Goal: Communication & Community: Answer question/provide support

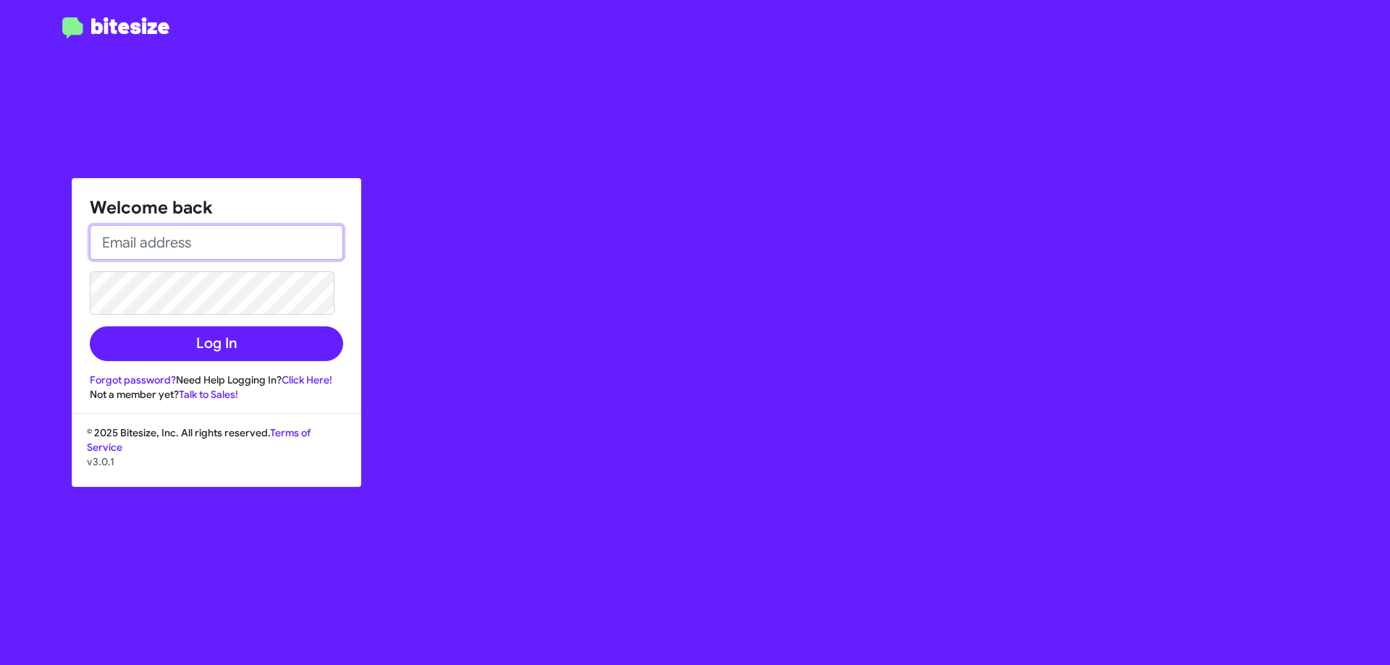
type input "[EMAIL_ADDRESS][DOMAIN_NAME]"
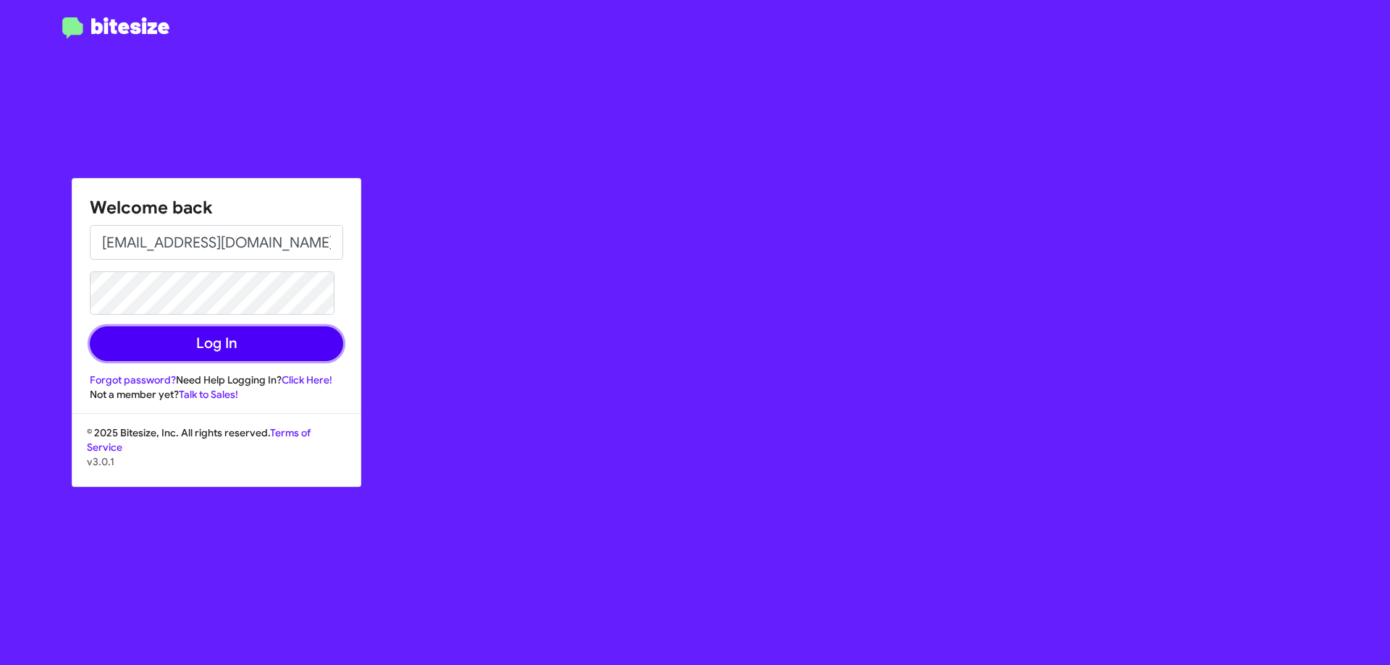
click at [281, 329] on button "Log In" at bounding box center [216, 343] width 253 height 35
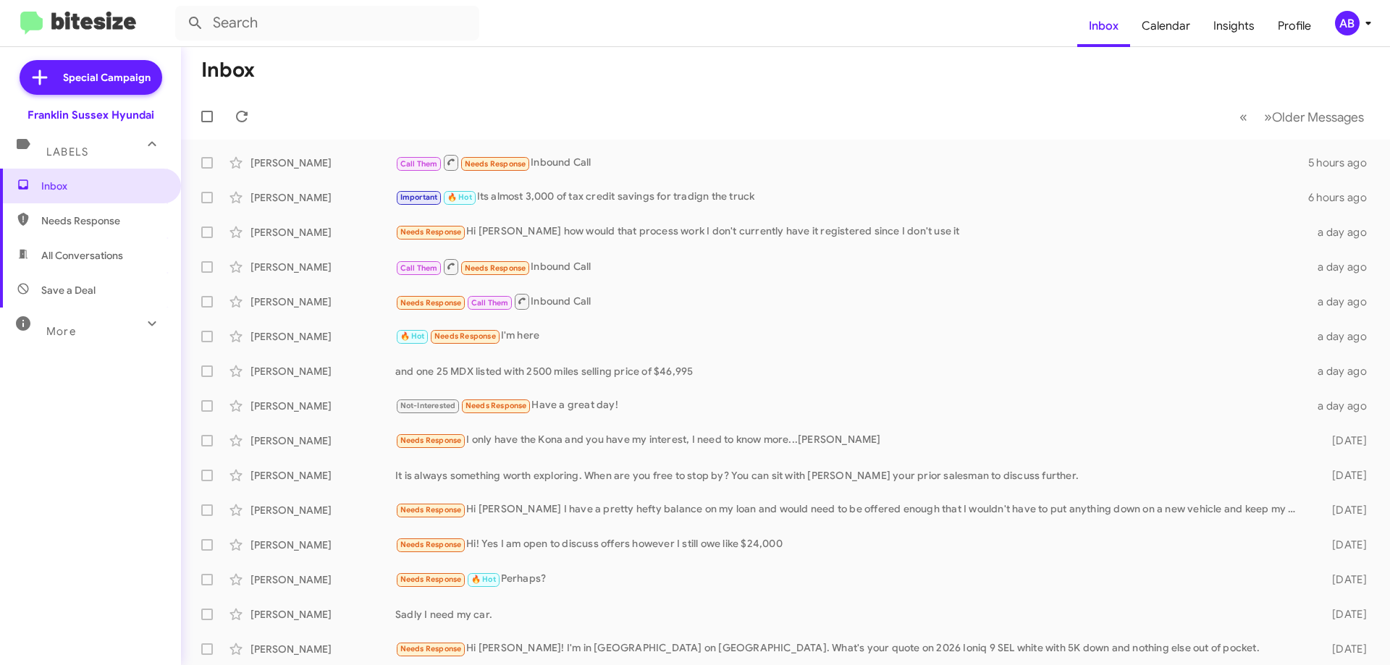
click at [563, 185] on div "[PERSON_NAME] Important 🔥 Hot Its almost 3,000 of tax credit savings for tradig…" at bounding box center [785, 197] width 1185 height 29
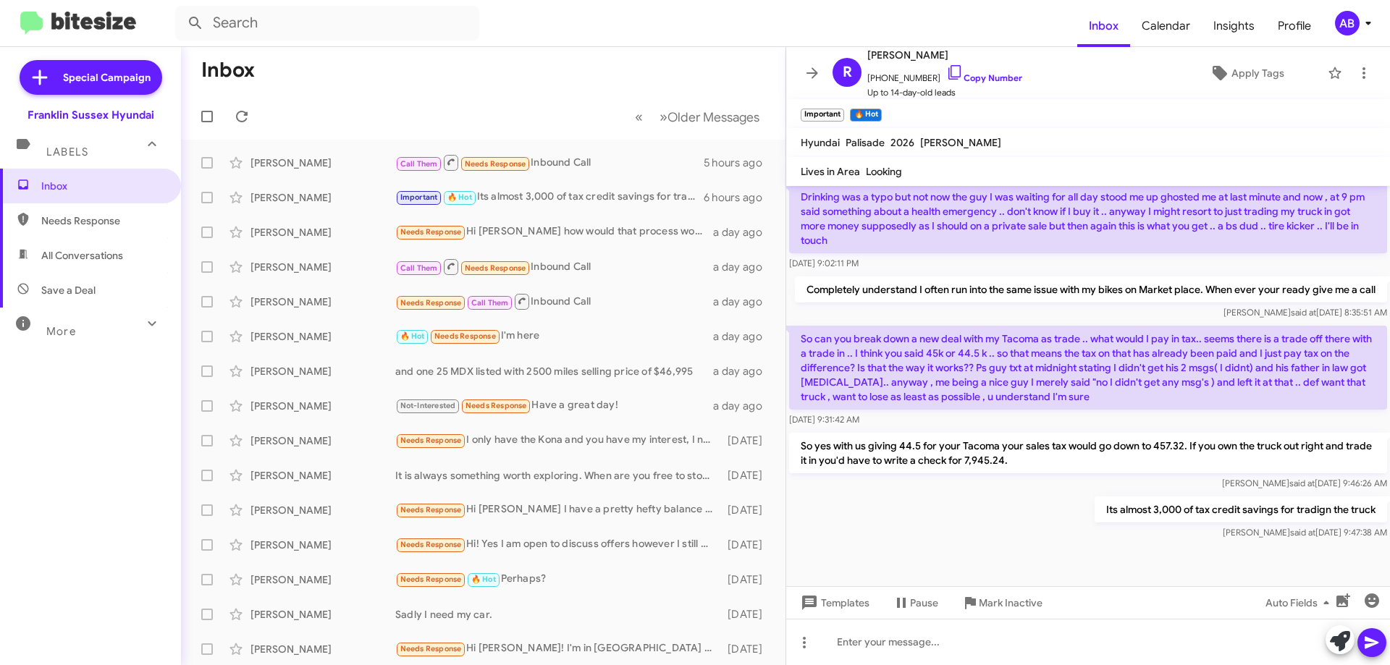
scroll to position [888, 0]
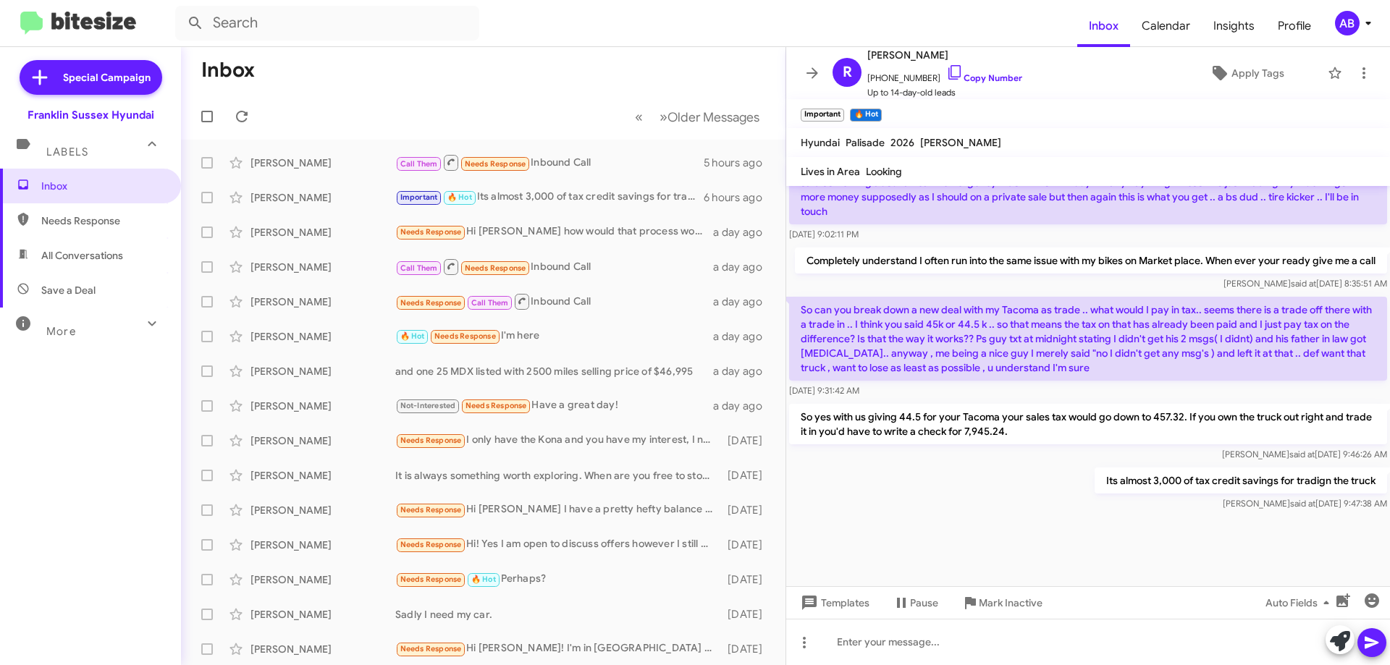
click at [813, 69] on icon at bounding box center [812, 72] width 12 height 11
